Goal: Task Accomplishment & Management: Use online tool/utility

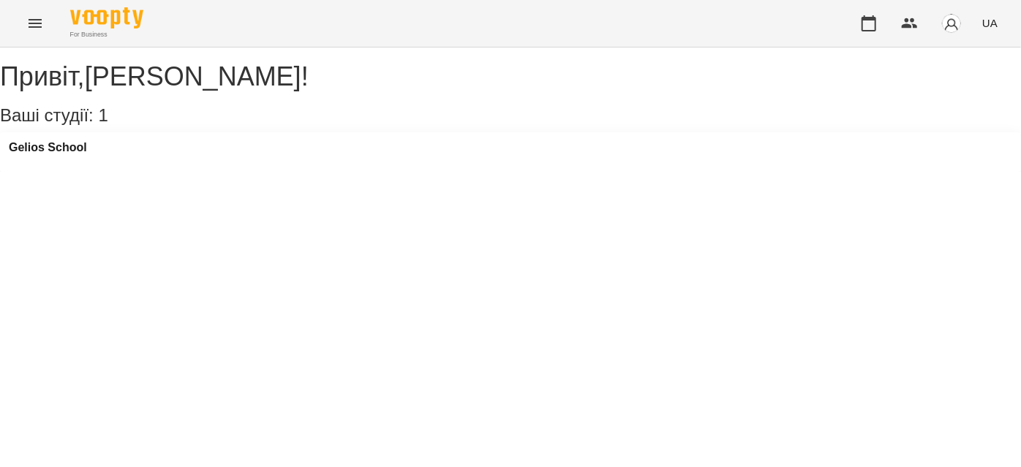
click at [31, 26] on icon "Menu" at bounding box center [35, 23] width 13 height 9
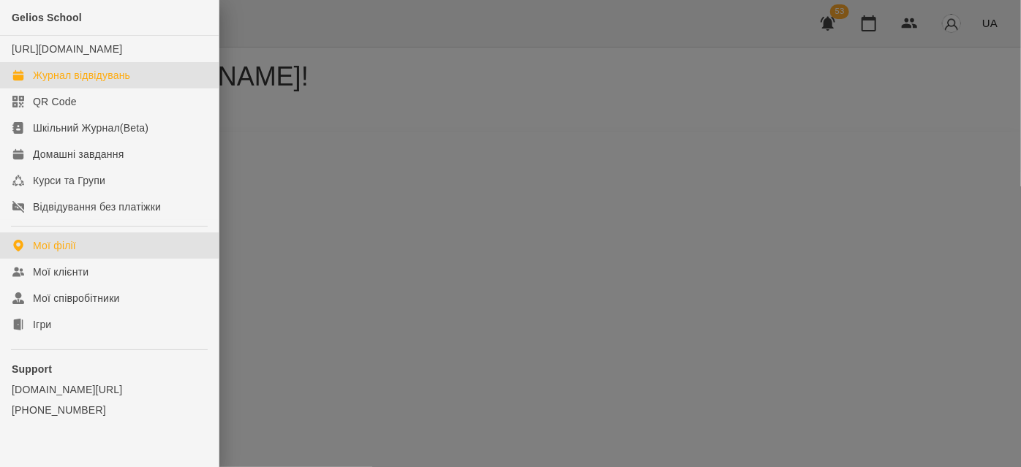
click at [59, 83] on div "Журнал відвідувань" at bounding box center [81, 75] width 97 height 15
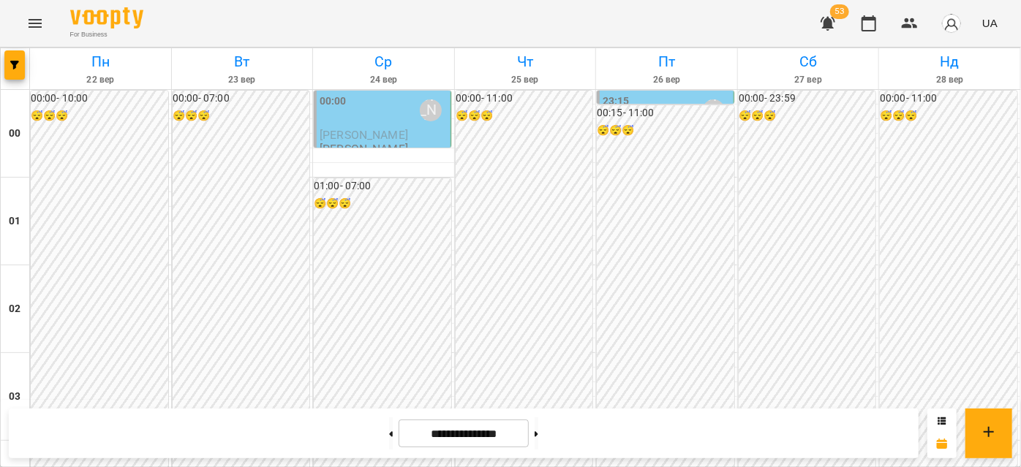
scroll to position [797, 0]
click at [389, 431] on button at bounding box center [391, 434] width 4 height 32
type input "**********"
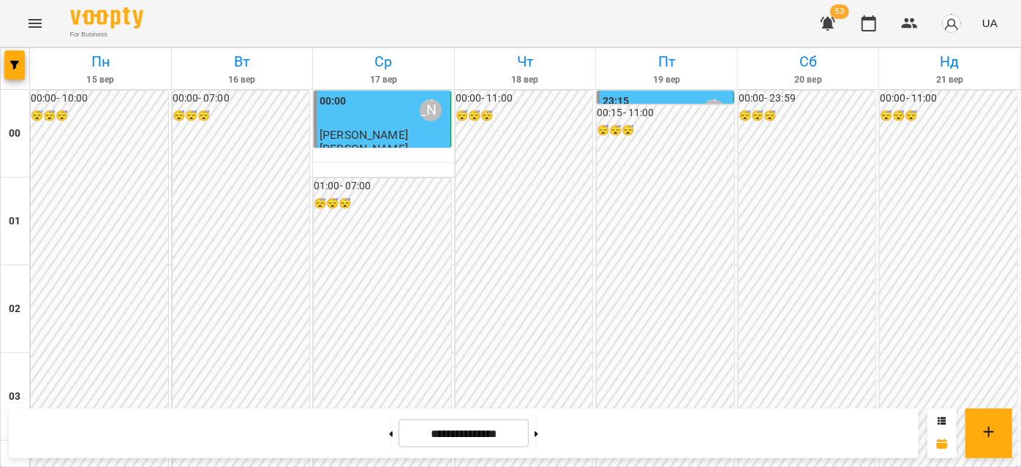
scroll to position [1130, 0]
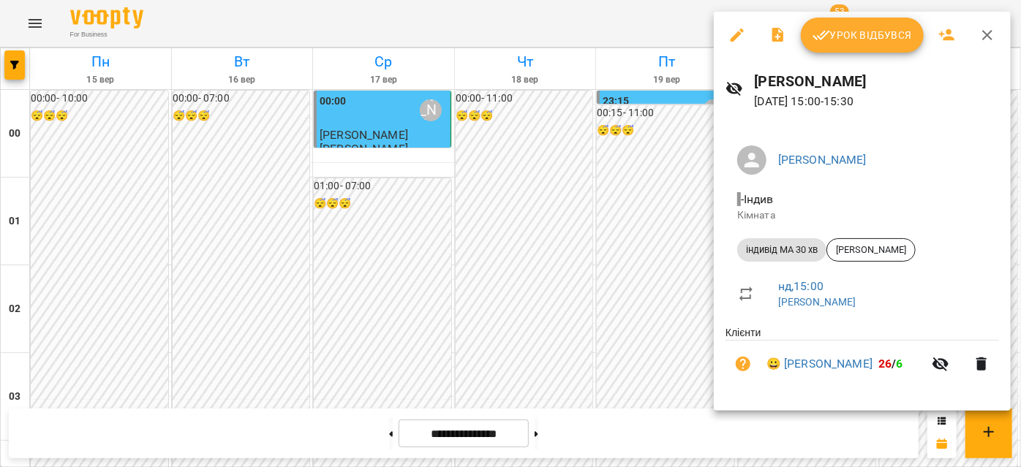
click at [859, 34] on span "Урок відбувся" at bounding box center [861, 35] width 99 height 18
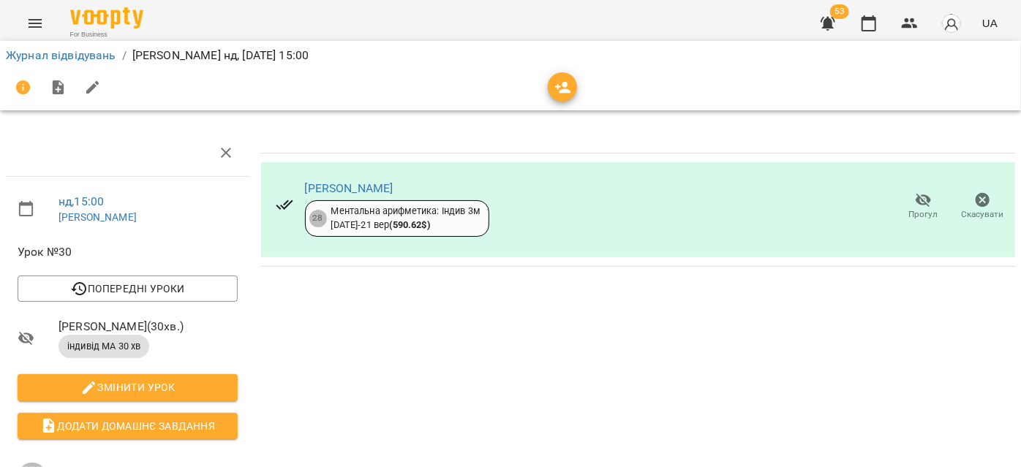
click at [20, 27] on button "Menu" at bounding box center [35, 23] width 35 height 35
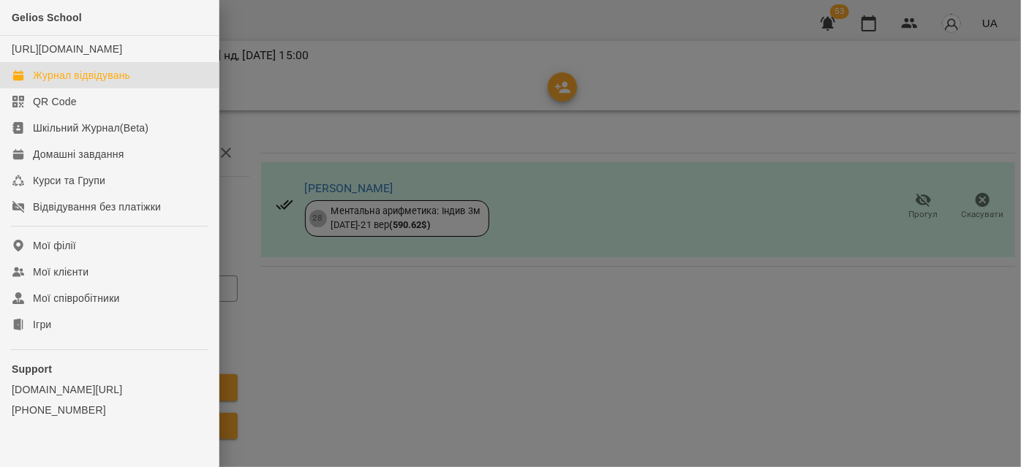
click at [39, 83] on div "Журнал відвідувань" at bounding box center [81, 75] width 97 height 15
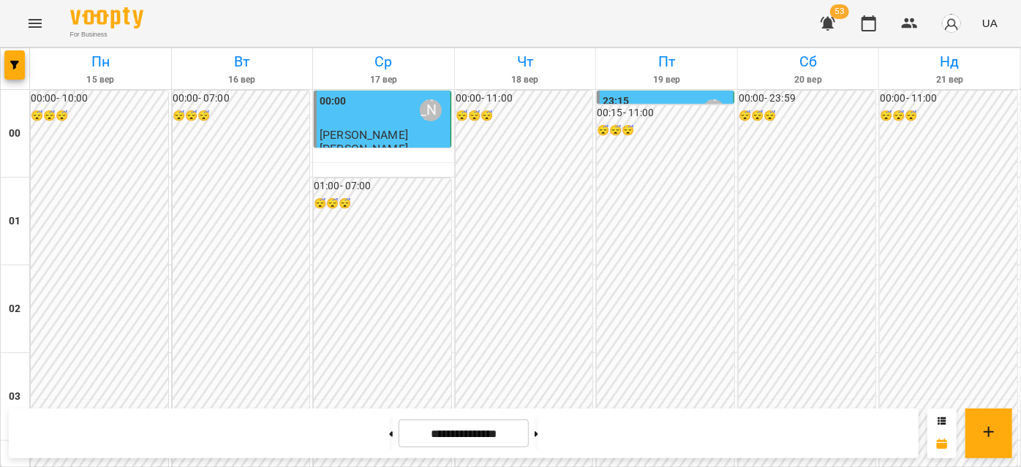
scroll to position [1661, 0]
